Goal: Task Accomplishment & Management: Complete application form

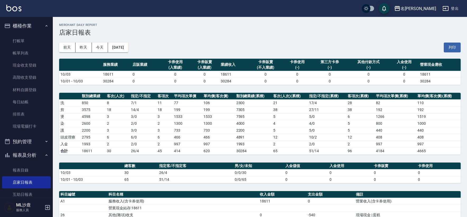
scroll to position [59, 0]
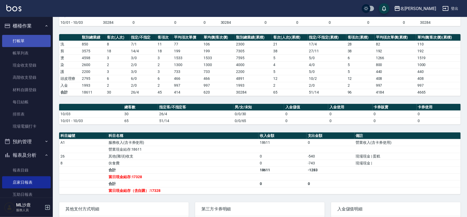
drag, startPoint x: 0, startPoint y: 0, endPoint x: 30, endPoint y: 39, distance: 49.0
click at [30, 39] on link "打帳單" at bounding box center [26, 41] width 49 height 12
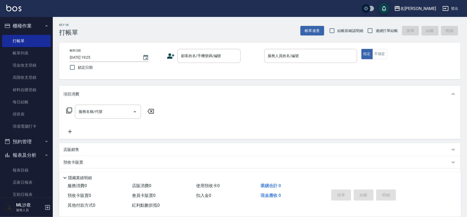
click at [388, 25] on label "連續打單結帳" at bounding box center [381, 30] width 33 height 11
click at [376, 25] on input "連續打單結帳" at bounding box center [370, 30] width 11 height 11
checkbox input "true"
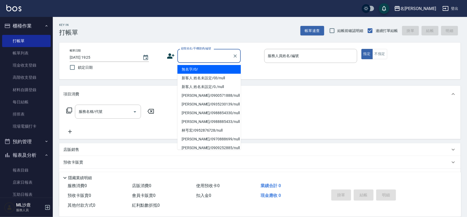
click at [208, 51] on div "顧客姓名/手機號碼/編號 顧客姓名/手機號碼/編號" at bounding box center [209, 56] width 63 height 14
click at [202, 68] on li "無名字/0/" at bounding box center [209, 69] width 63 height 9
type input "無名字/0/"
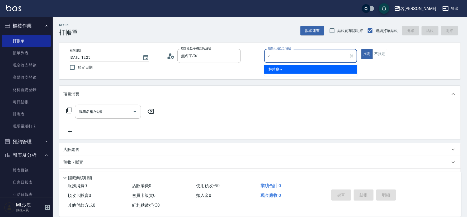
type input "[PERSON_NAME]-7"
type button "true"
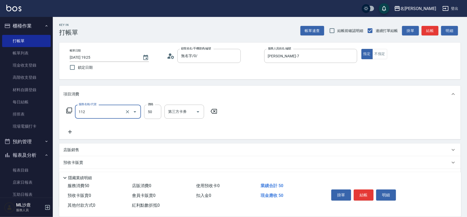
type input "精油50(112)"
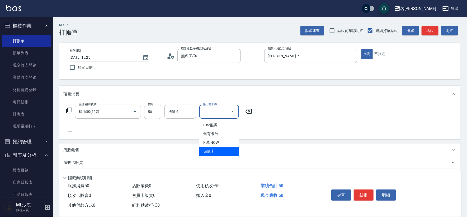
type input "儲值卡"
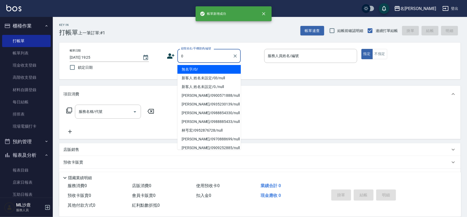
type input "無名字/0/"
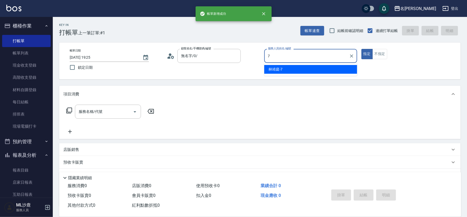
type input "[PERSON_NAME]-7"
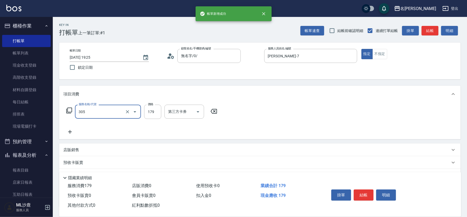
type input "剪髮(305)"
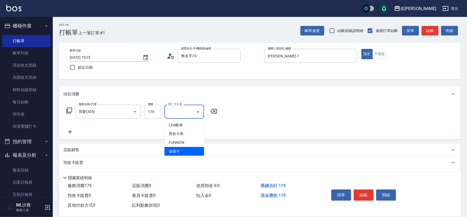
type input "儲值卡"
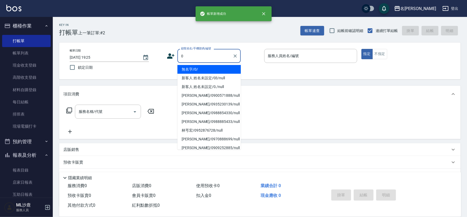
type input "無名字/0/"
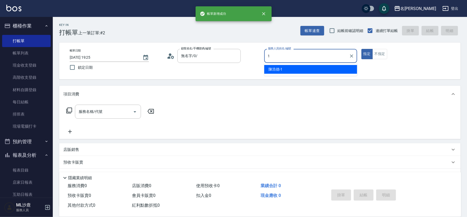
type input "[PERSON_NAME]1"
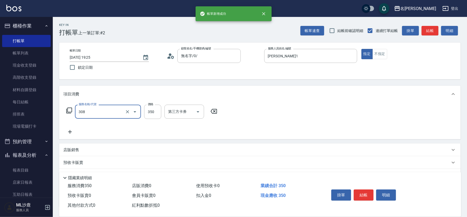
type input "洗+剪(308)"
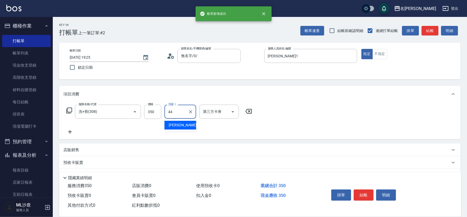
type input "[PERSON_NAME]-44"
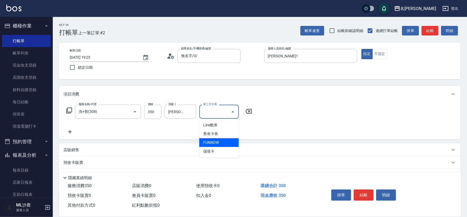
type input "儲值卡"
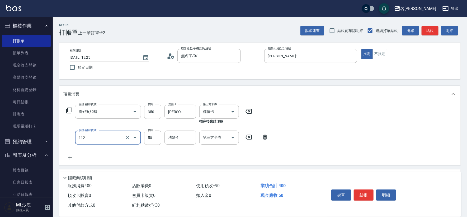
type input "精油50(112)"
type input "[PERSON_NAME]-44"
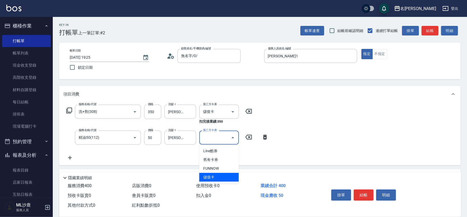
type input "儲值卡"
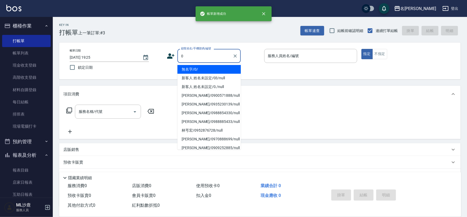
type input "無名字/0/"
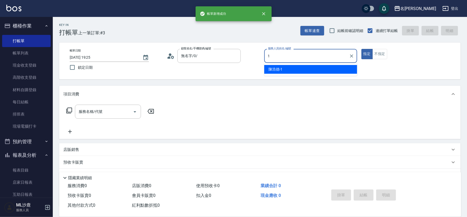
type input "[PERSON_NAME]1"
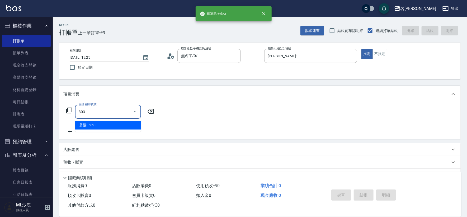
type input "剪髮(303)"
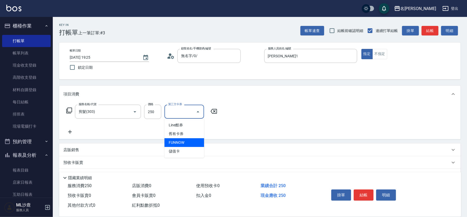
type input "儲值卡"
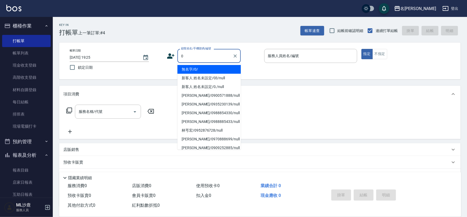
type input "無名字/0/"
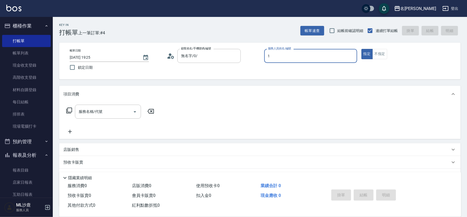
type input "[PERSON_NAME]1"
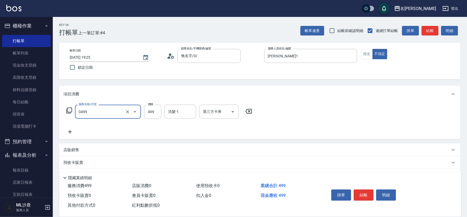
type input "[PERSON_NAME]499(0499)"
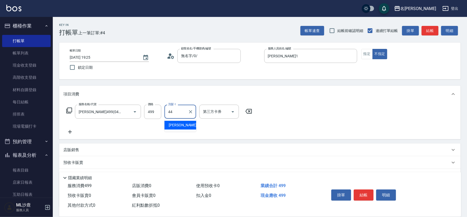
type input "[PERSON_NAME]-44"
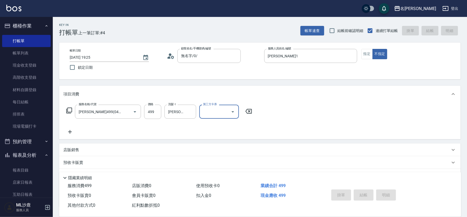
type input "[DATE] 19:30"
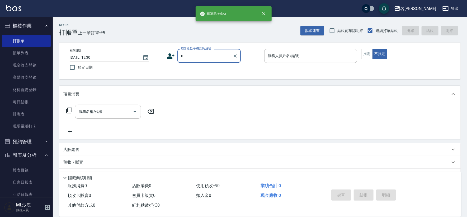
type input "無名字/0/"
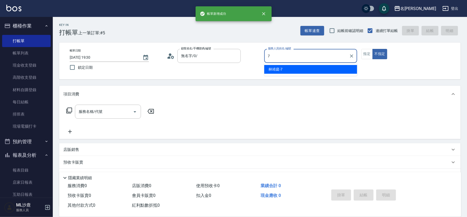
type input "[PERSON_NAME]-7"
type button "false"
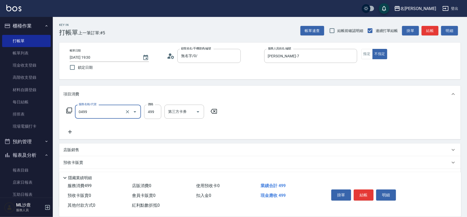
type input "[PERSON_NAME]499(0499)"
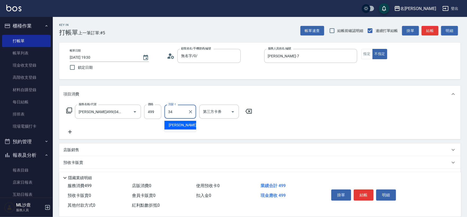
type input "[PERSON_NAME]-34"
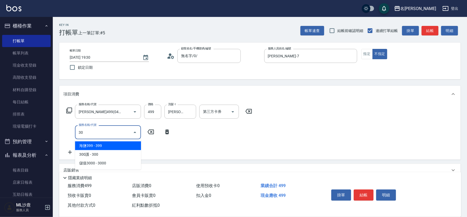
type input "304"
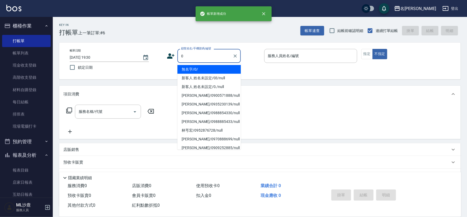
type input "無名字/0/"
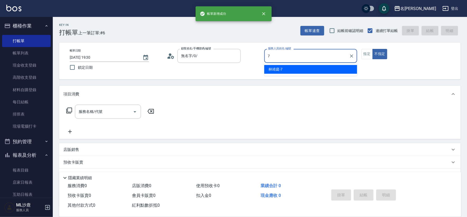
type input "[PERSON_NAME]-7"
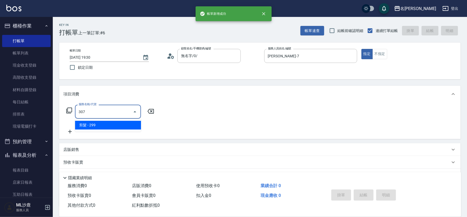
type input "剪髮(307)"
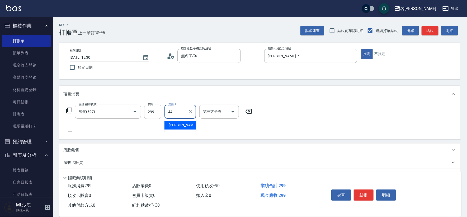
type input "[PERSON_NAME]-44"
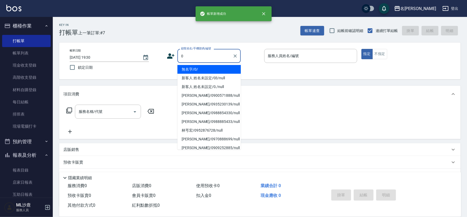
type input "無名字/0/"
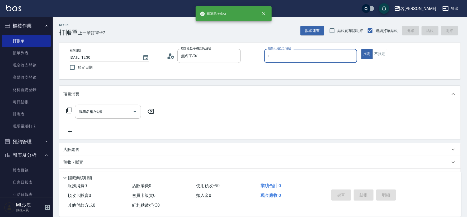
type input "[PERSON_NAME]1"
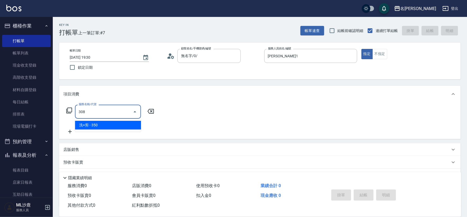
type input "洗+剪(308)"
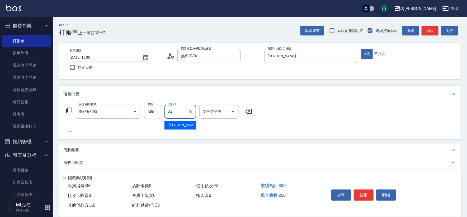
type input "[PERSON_NAME]-34"
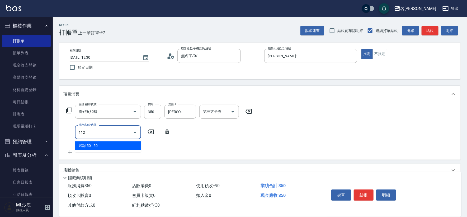
type input "精油50(112)"
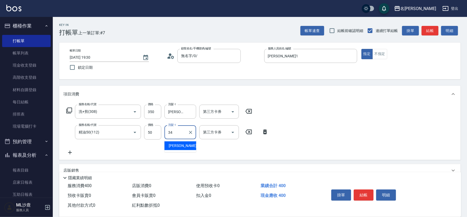
type input "[PERSON_NAME]-34"
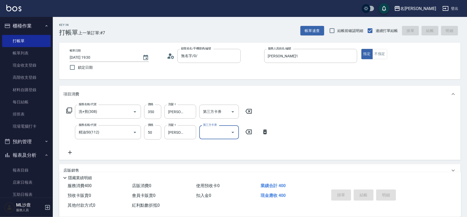
type input "[DATE] 19:31"
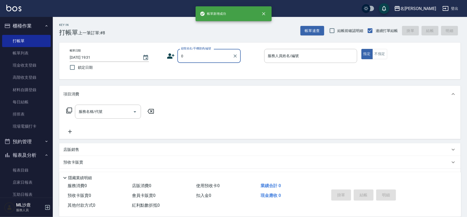
type input "無名字/0/"
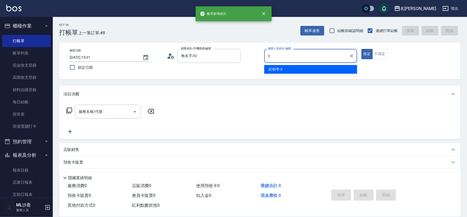
type input "[PERSON_NAME]-3"
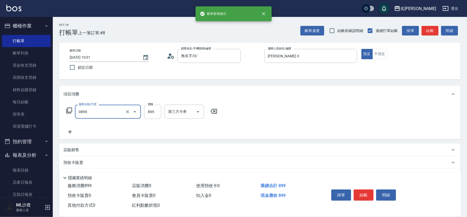
type input "排毒SPA(0899)"
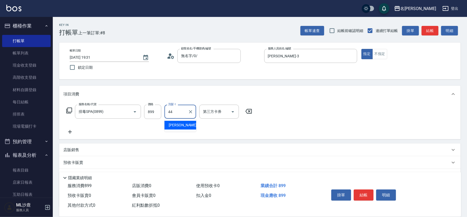
type input "[PERSON_NAME]-44"
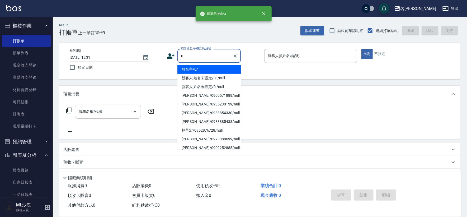
type input "無名字/0/"
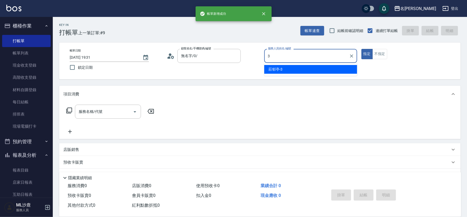
type input "[PERSON_NAME]-3"
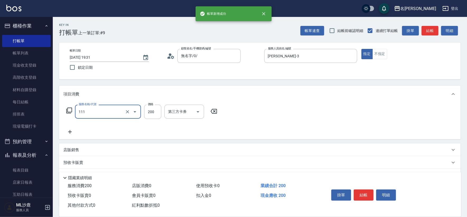
type input "200(111)"
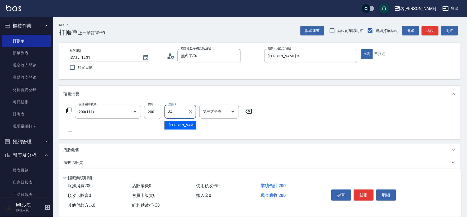
type input "[PERSON_NAME]-34"
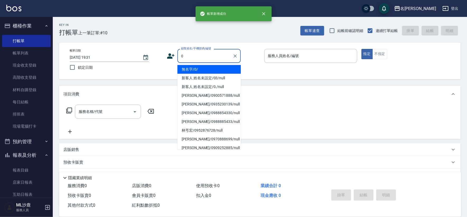
type input "無名字/0/"
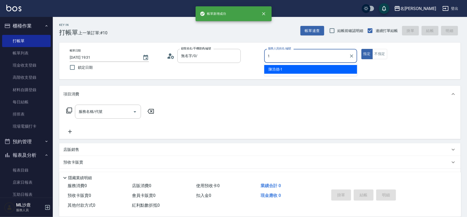
type input "[PERSON_NAME]1"
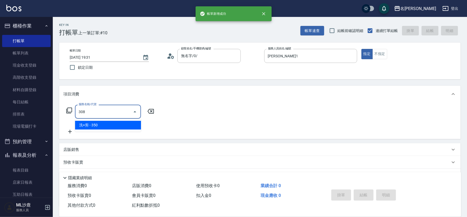
type input "洗+剪(308)"
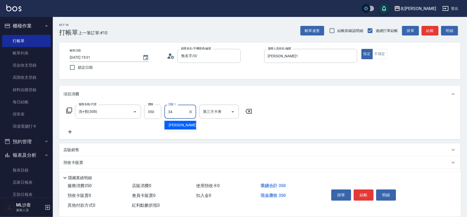
type input "[PERSON_NAME]-34"
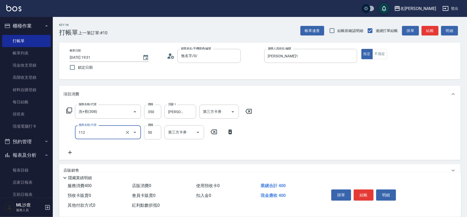
type input "精油50(112)"
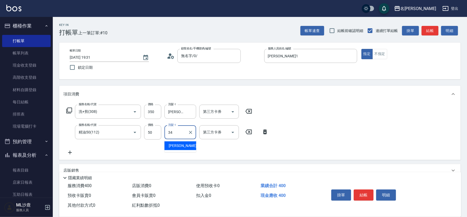
type input "[PERSON_NAME]-34"
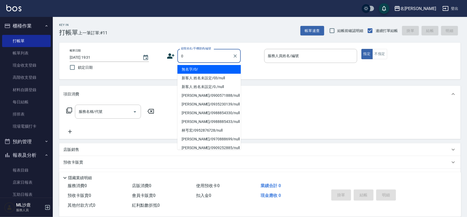
type input "無名字/0/"
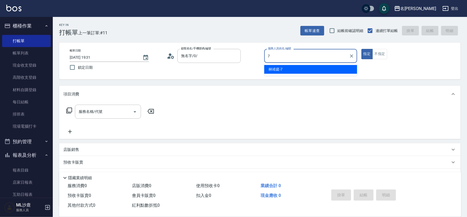
type input "[PERSON_NAME]-7"
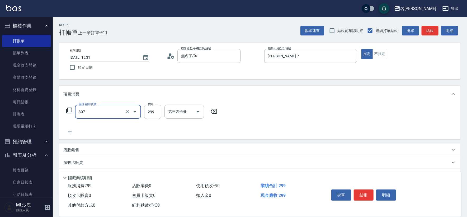
type input "剪髮(307)"
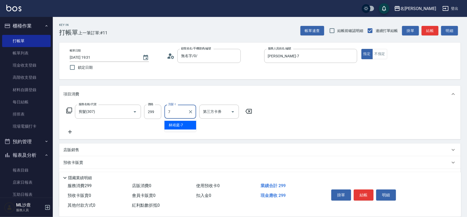
type input "[PERSON_NAME]-7"
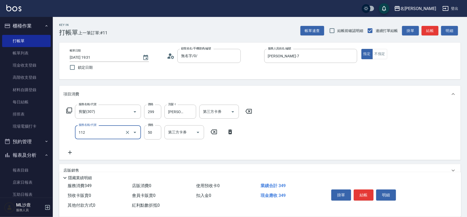
type input "精油50(112)"
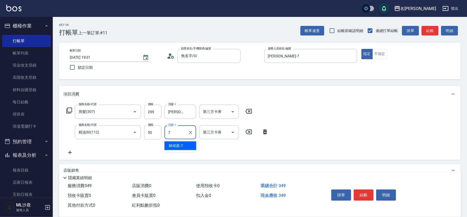
type input "[PERSON_NAME]-7"
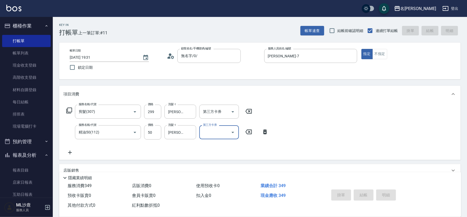
type input "[DATE] 19:32"
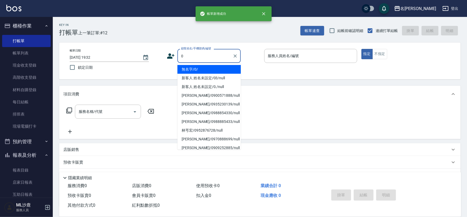
type input "無名字/0/"
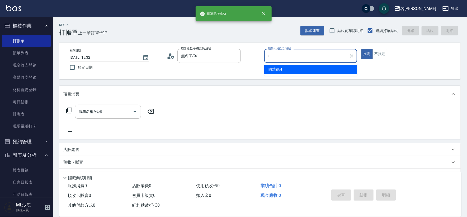
type input "[PERSON_NAME]1"
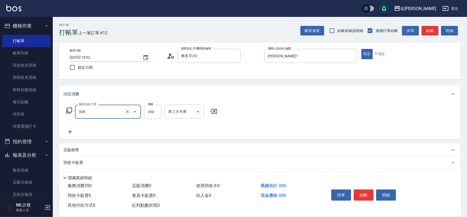
type input "洗+剪(308)"
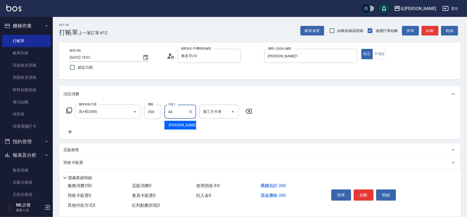
type input "[PERSON_NAME]-44"
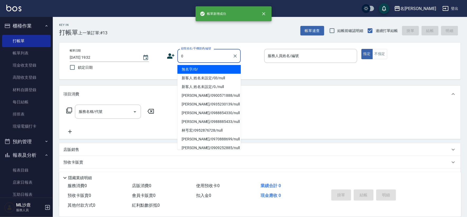
type input "無名字/0/"
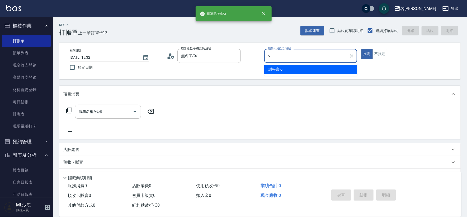
type input "[PERSON_NAME]-5"
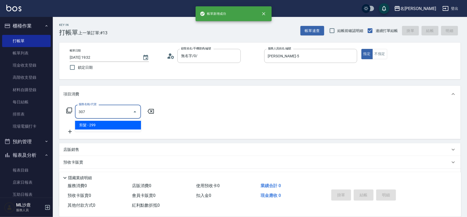
type input "剪髮(307)"
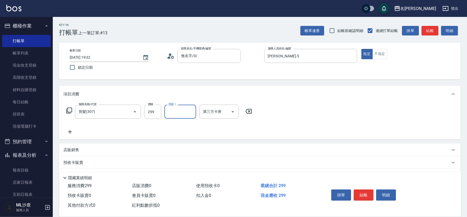
type input "3"
type input "[PERSON_NAME]-44"
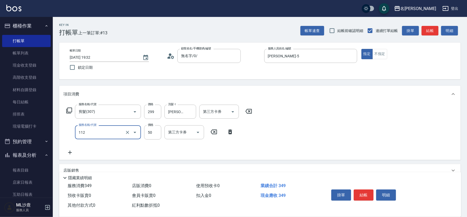
type input "精油50(112)"
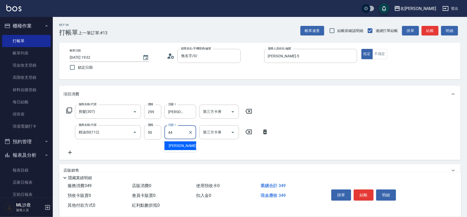
type input "[PERSON_NAME]-44"
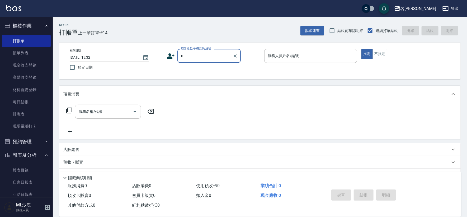
type input "無名字/0/"
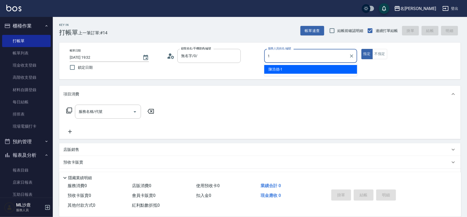
type input "[PERSON_NAME]1"
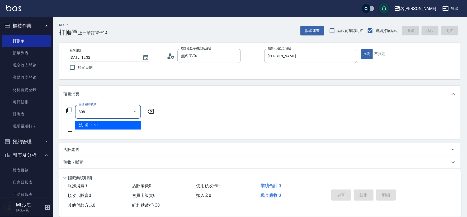
type input "洗+剪(308)"
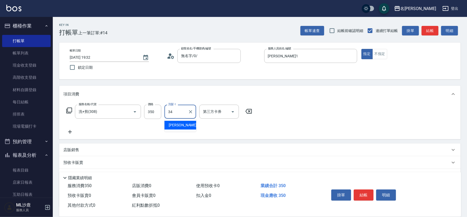
type input "[PERSON_NAME]-34"
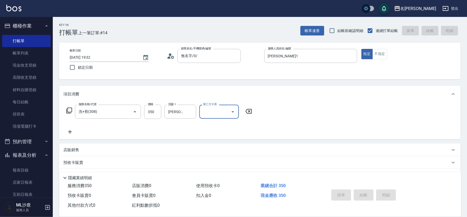
type input "[DATE] 19:33"
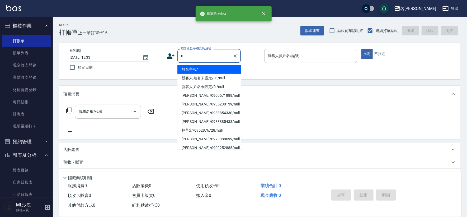
type input "無名字/0/"
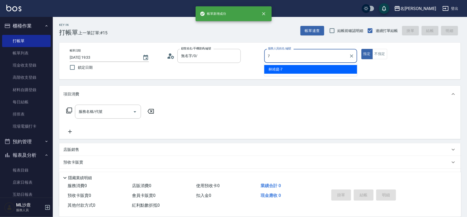
type input "[PERSON_NAME]-7"
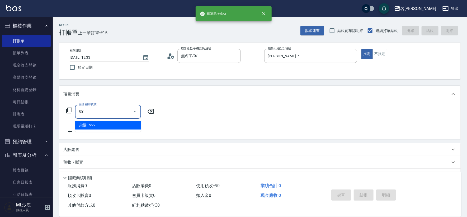
type input "染髮(501)"
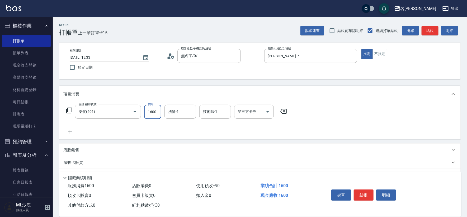
type input "1600"
type input "[PERSON_NAME]-34"
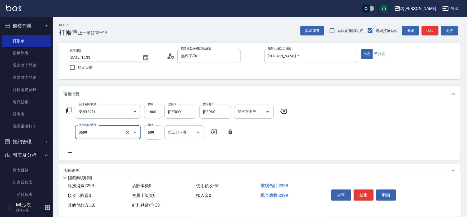
type input "精油SPA(0699)"
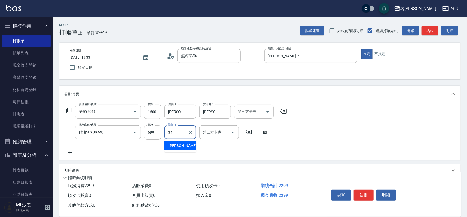
type input "[PERSON_NAME]-34"
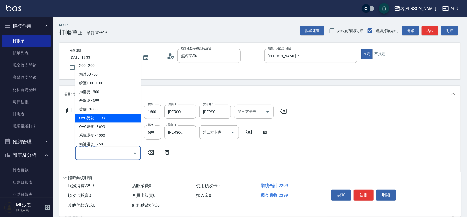
type input "OVC燙髮(203)"
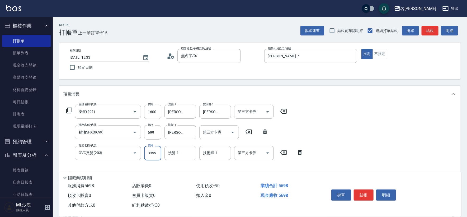
type input "3399"
type input "[PERSON_NAME]-34"
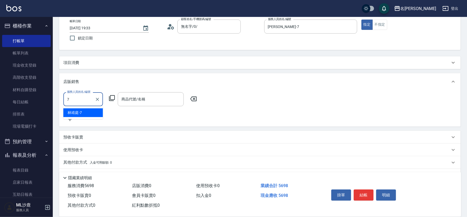
type input "[PERSON_NAME]-7"
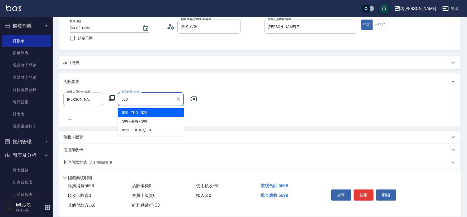
type input "TKO"
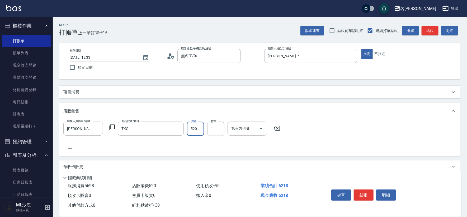
click at [183, 82] on div "Key In 打帳單 上一筆訂單:#15 帳單速查 結帳前確認明細 連續打單結帳 掛單 結帳 明細 帳單日期 [DATE] 19:33 鎖定日期 顧客姓名/手…" at bounding box center [260, 139] width 414 height 244
click at [184, 83] on div "Key In 打帳單 上一筆訂單:#15 帳單速查 結帳前確認明細 連續打單結帳 掛單 結帳 明細 帳單日期 [DATE] 19:33 鎖定日期 顧客姓名/手…" at bounding box center [260, 139] width 414 height 244
click at [185, 88] on div "項目消費" at bounding box center [260, 92] width 402 height 13
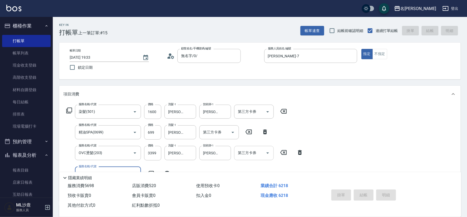
type input "[DATE] 19:34"
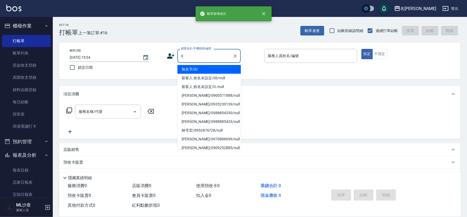
type input "無名字/0/"
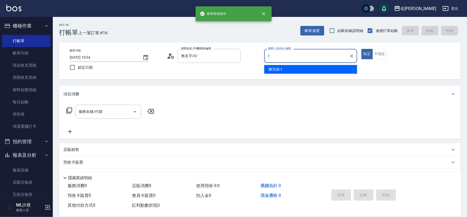
type input "[PERSON_NAME]1"
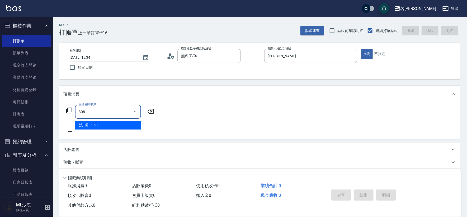
type input "洗+剪(308)"
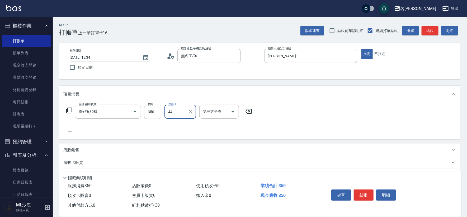
type input "[PERSON_NAME]-44"
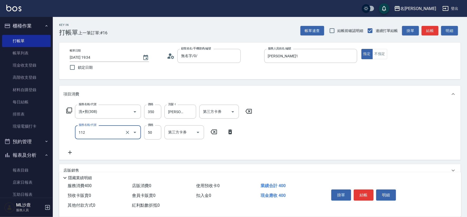
type input "精油50(112)"
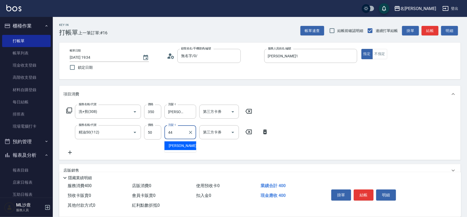
type input "[PERSON_NAME]-44"
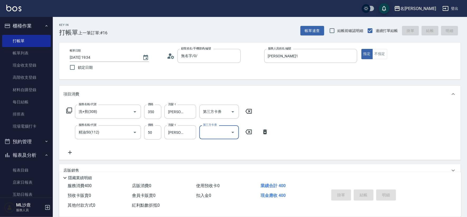
type input "[DATE] 19:35"
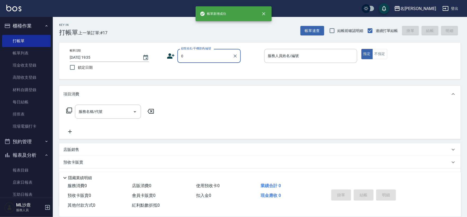
type input "無名字/0/"
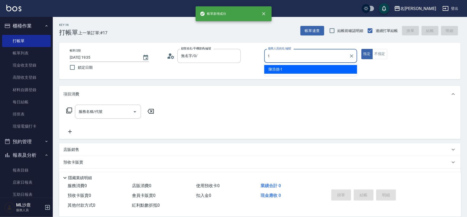
type input "[PERSON_NAME]1"
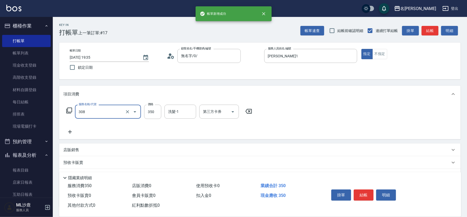
type input "洗+剪(308)"
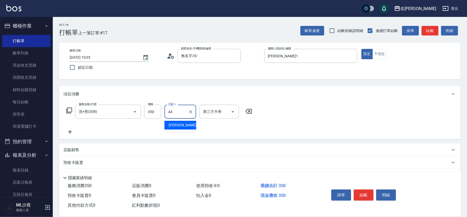
type input "[PERSON_NAME]-44"
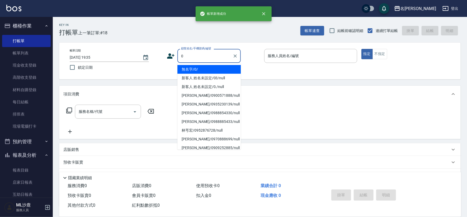
type input "無名字/0/"
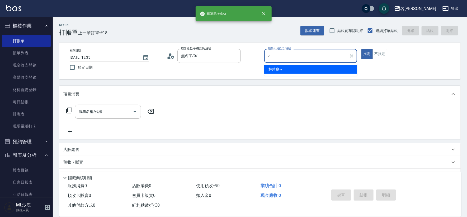
type input "[PERSON_NAME]-7"
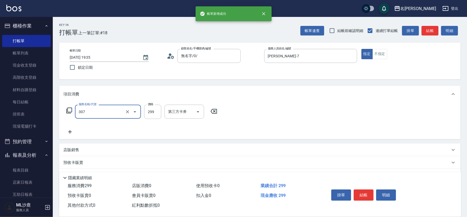
type input "剪髮(307)"
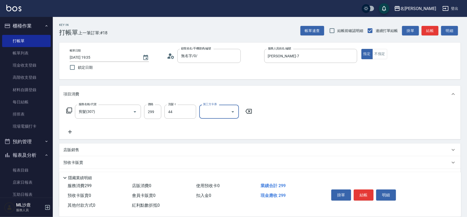
type input "[PERSON_NAME]-44"
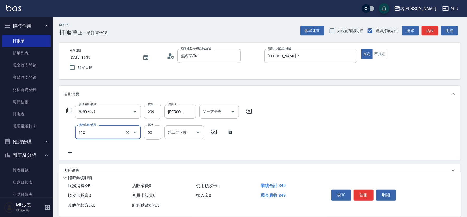
type input "精油50(112)"
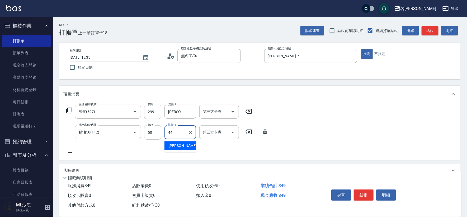
type input "[PERSON_NAME]-44"
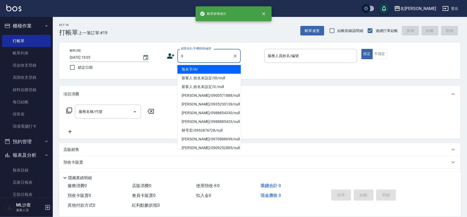
type input "無名字/0/"
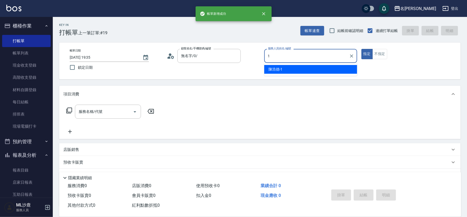
type input "[PERSON_NAME]1"
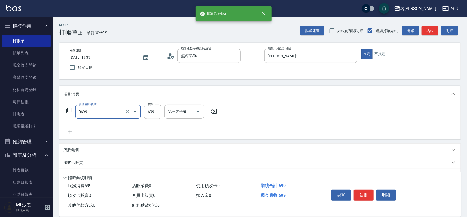
type input "精油SPA(0699)"
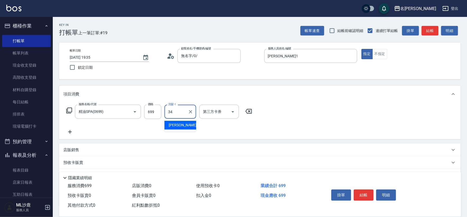
type input "[PERSON_NAME]-34"
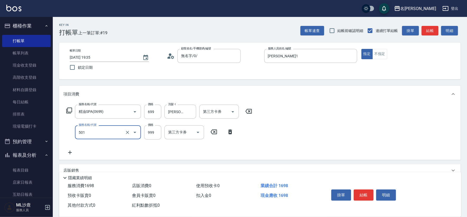
type input "染髮(501)"
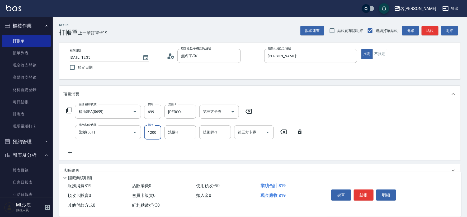
type input "1200"
type input "[PERSON_NAME]-34"
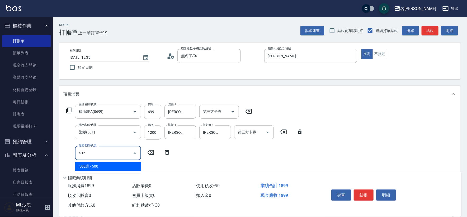
type input "500護(402)"
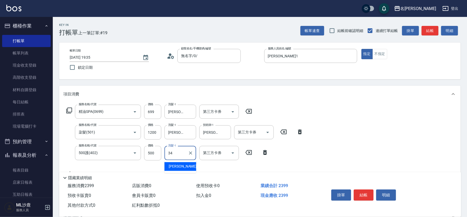
type input "[PERSON_NAME]-34"
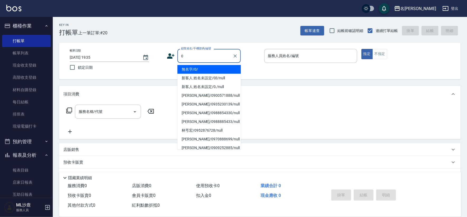
type input "無名字/0/"
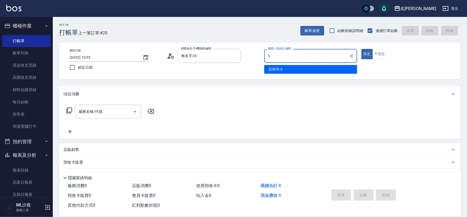
type input "[PERSON_NAME]-3"
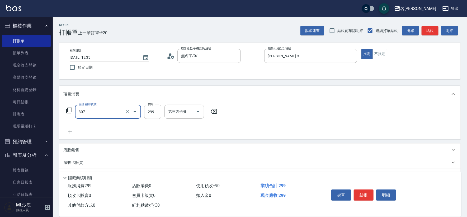
type input "剪髮(307)"
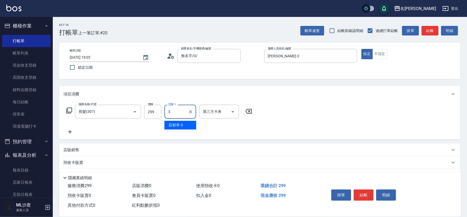
type input "[PERSON_NAME]-3"
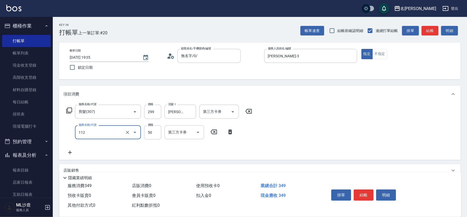
type input "精油50(112)"
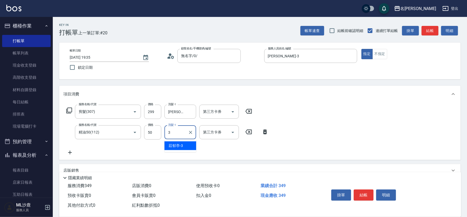
type input "[PERSON_NAME]-3"
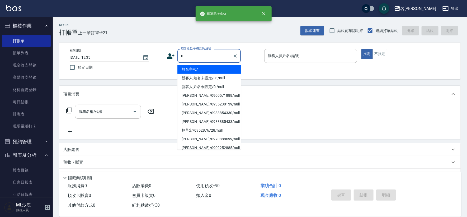
type input "無名字/0/"
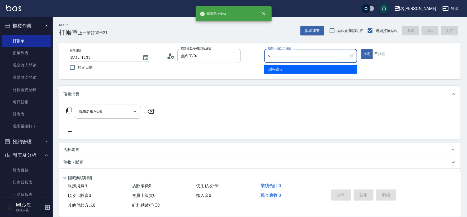
type input "[PERSON_NAME]-5"
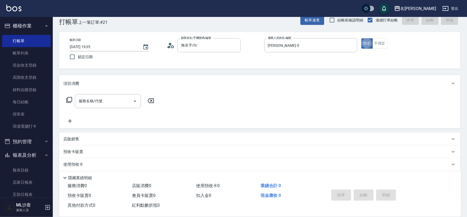
scroll to position [12, 0]
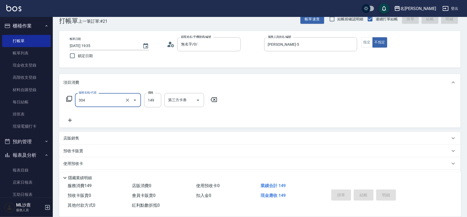
type input "304"
type input "[DATE] 19:36"
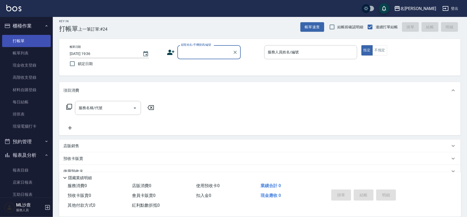
scroll to position [0, 0]
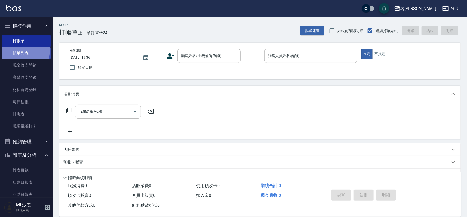
click at [16, 50] on link "帳單列表" at bounding box center [26, 53] width 49 height 12
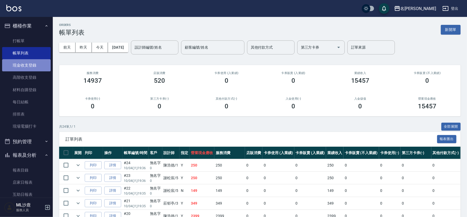
click at [29, 68] on link "現金收支登錄" at bounding box center [26, 65] width 49 height 12
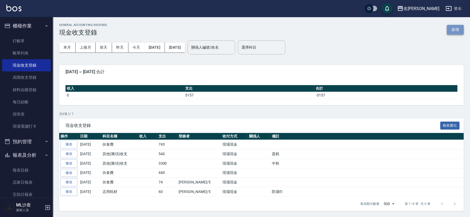
click at [459, 30] on button "新增" at bounding box center [455, 30] width 17 height 10
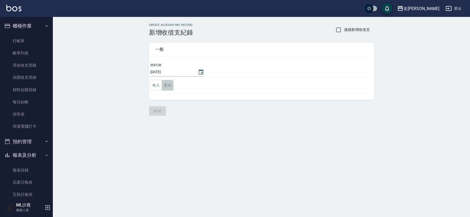
click at [167, 86] on button "支出" at bounding box center [168, 85] width 12 height 11
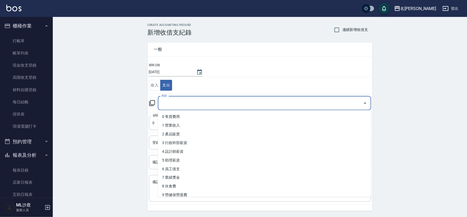
click at [178, 102] on input "科目" at bounding box center [260, 103] width 201 height 9
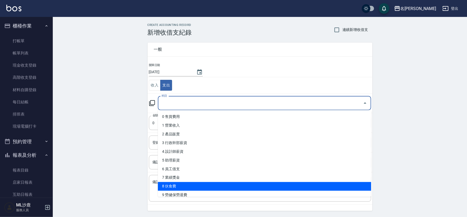
click at [190, 185] on li "8 伙食費" at bounding box center [264, 186] width 213 height 9
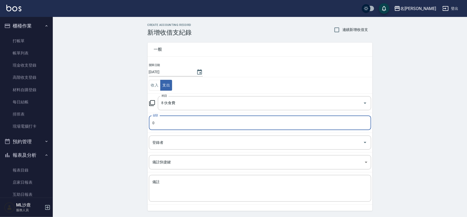
click at [190, 185] on textarea "備註" at bounding box center [260, 188] width 215 height 18
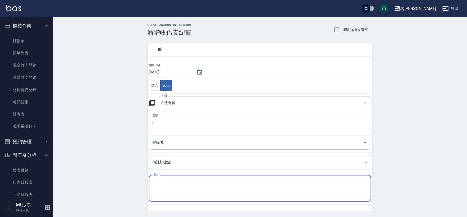
click at [177, 179] on textarea "備註" at bounding box center [260, 188] width 215 height 18
click at [103, 142] on div "CREATE ACCOUNTING RECORD 新增收借支紀錄 連續新增收借支 一般 開單日期 [DATE] 收入 支出 科目 8 伙食費 科目 金額 0 …" at bounding box center [260, 125] width 414 height 216
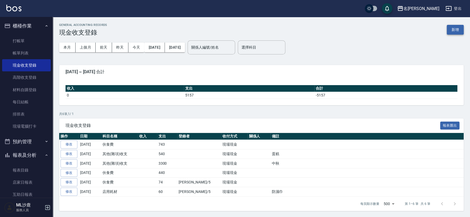
click at [458, 29] on button "新增" at bounding box center [455, 30] width 17 height 10
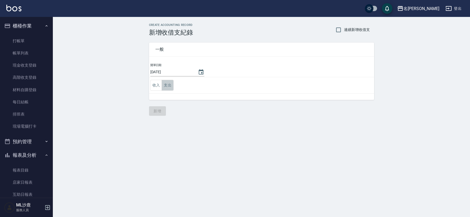
click at [166, 89] on button "支出" at bounding box center [168, 85] width 12 height 11
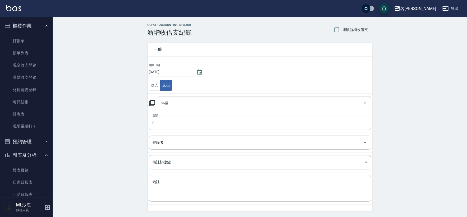
click at [182, 105] on input "科目" at bounding box center [260, 103] width 201 height 9
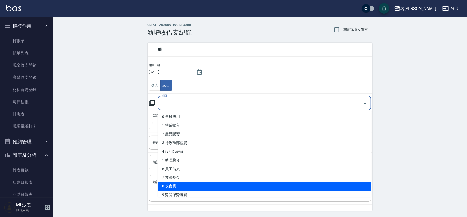
click at [181, 185] on li "8 伙食費" at bounding box center [264, 186] width 213 height 9
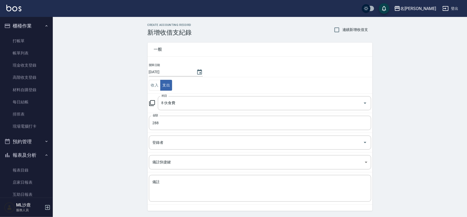
click at [119, 170] on div "CREATE ACCOUNTING RECORD 新增收借支紀錄 連續新增收借支 一般 開單日期 [DATE] 收入 支出 科目 8 伙食費 科目 金額 28…" at bounding box center [260, 125] width 414 height 216
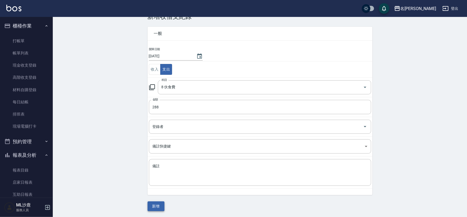
click at [158, 203] on button "新增" at bounding box center [156, 206] width 17 height 10
click at [158, 203] on div "一般 開單日期 [DATE] 收入 支出 科目 8 伙食費 科目 金額 288 金額 登錄者 登錄者 備註快捷鍵 ​ 備註快捷鍵 備註 x 備註 新增" at bounding box center [260, 115] width 225 height 191
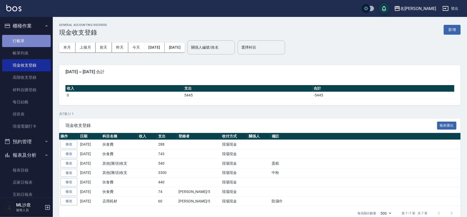
click at [29, 35] on link "打帳單" at bounding box center [26, 41] width 49 height 12
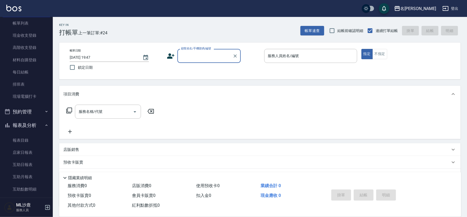
scroll to position [88, 0]
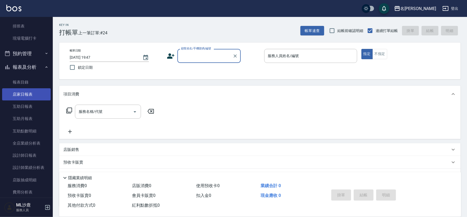
click at [28, 94] on link "店家日報表" at bounding box center [26, 94] width 49 height 12
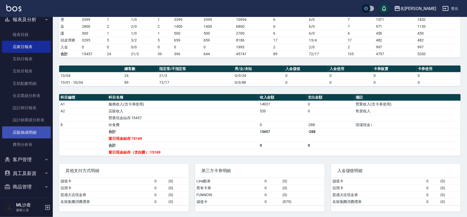
scroll to position [138, 0]
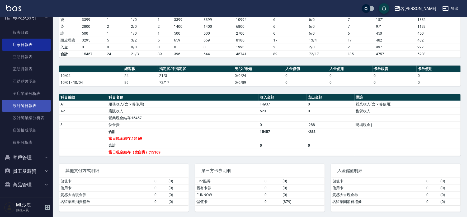
click at [15, 105] on link "設計師日報表" at bounding box center [26, 106] width 49 height 12
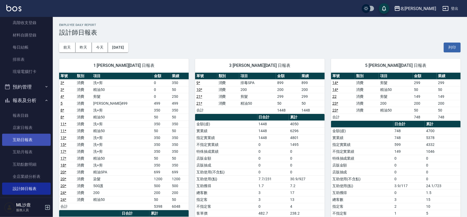
scroll to position [59, 0]
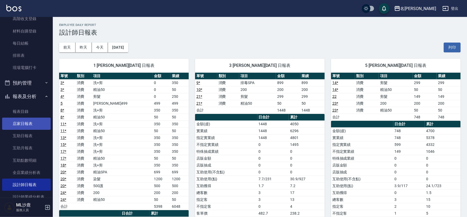
click at [28, 124] on link "店家日報表" at bounding box center [26, 124] width 49 height 12
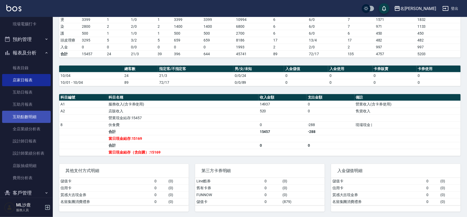
scroll to position [138, 0]
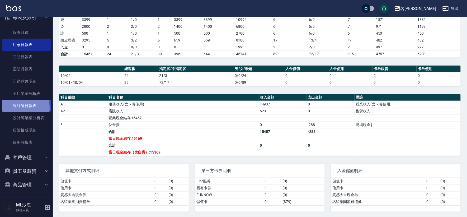
click at [17, 108] on link "設計師日報表" at bounding box center [26, 106] width 49 height 12
